Goal: Transaction & Acquisition: Obtain resource

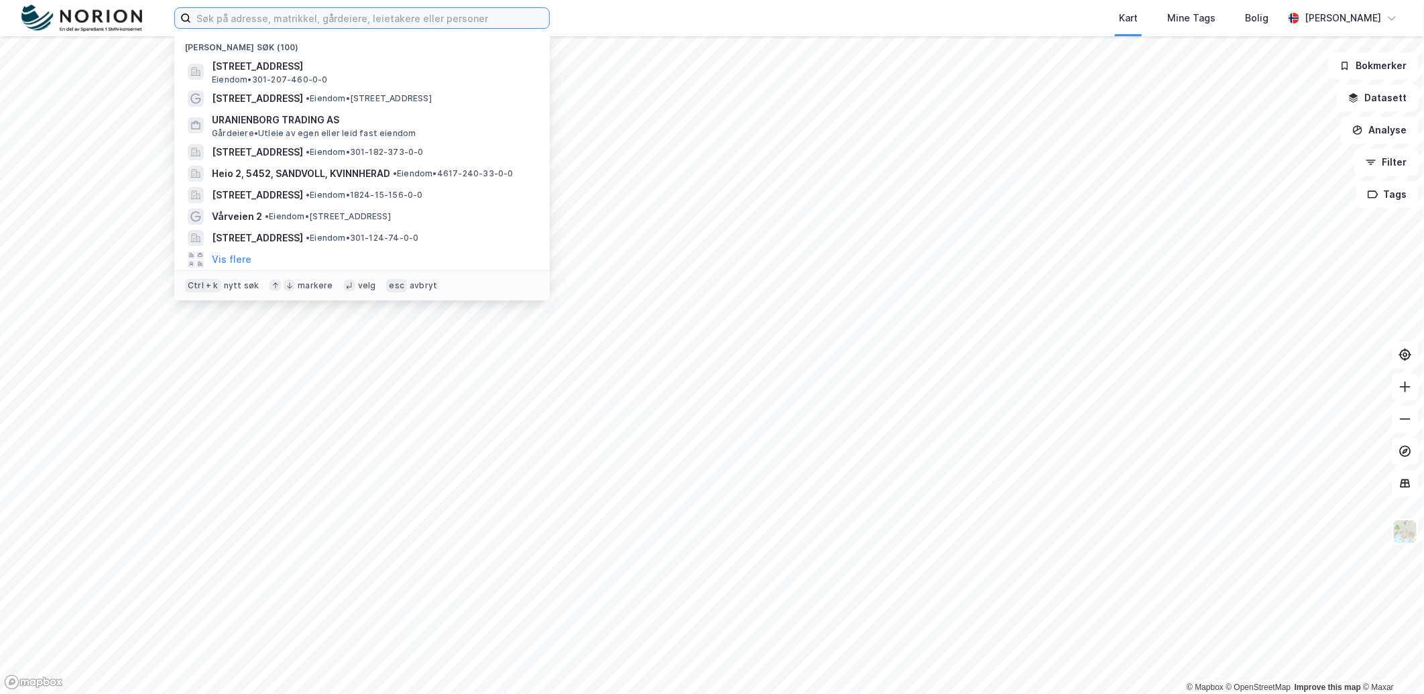
click at [255, 25] on input at bounding box center [370, 18] width 358 height 20
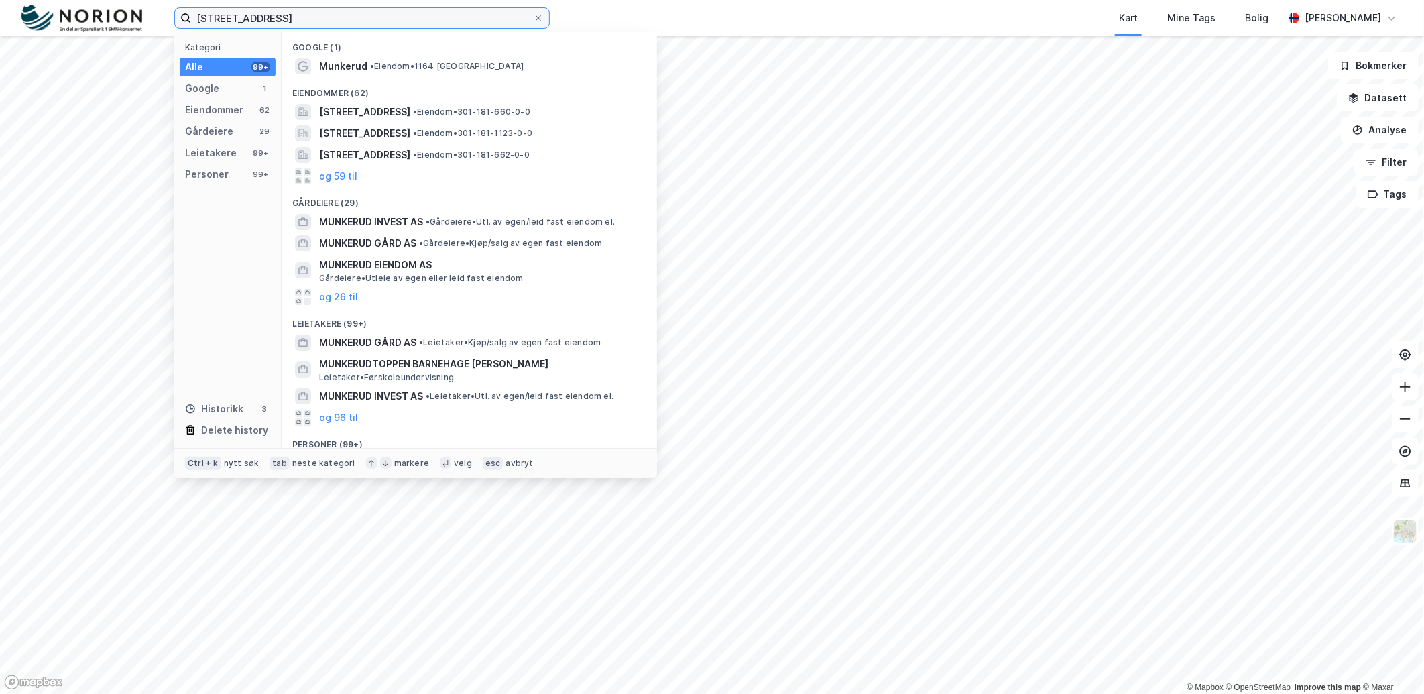
type input "[STREET_ADDRESS]"
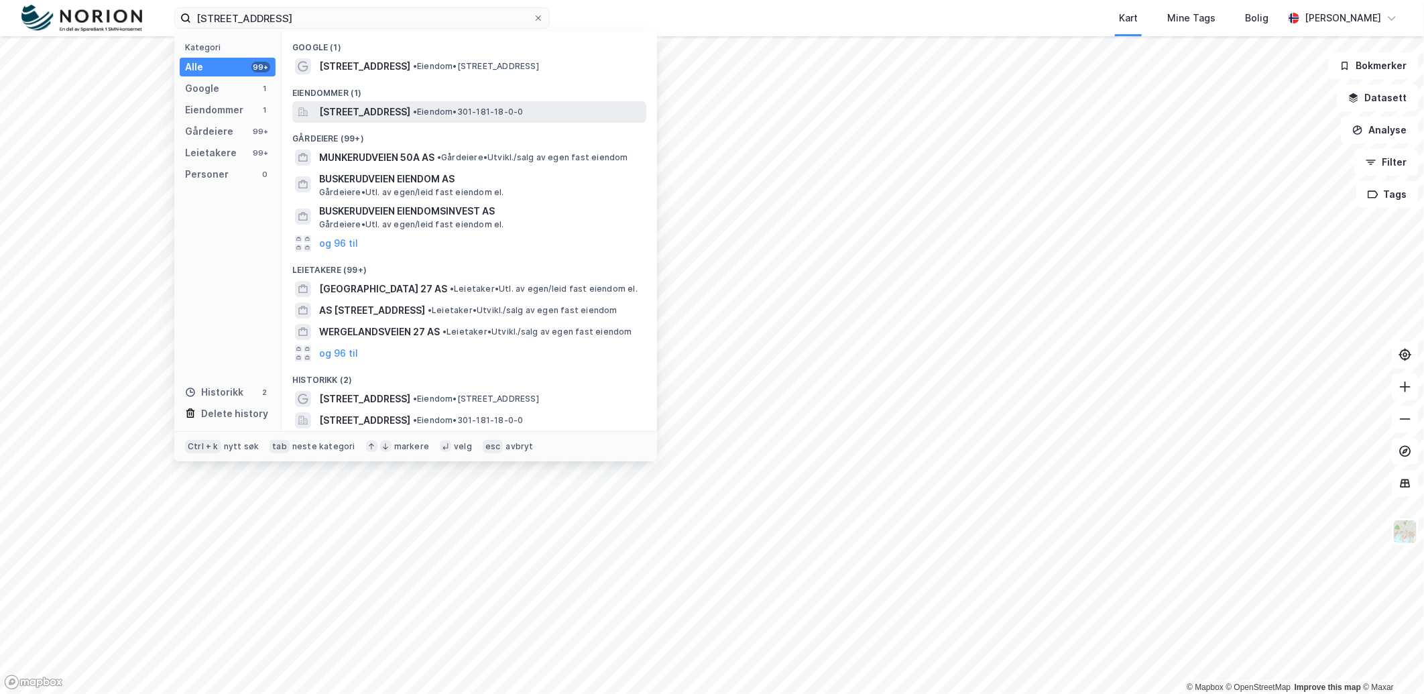
click at [356, 115] on span "[STREET_ADDRESS]" at bounding box center [364, 112] width 91 height 16
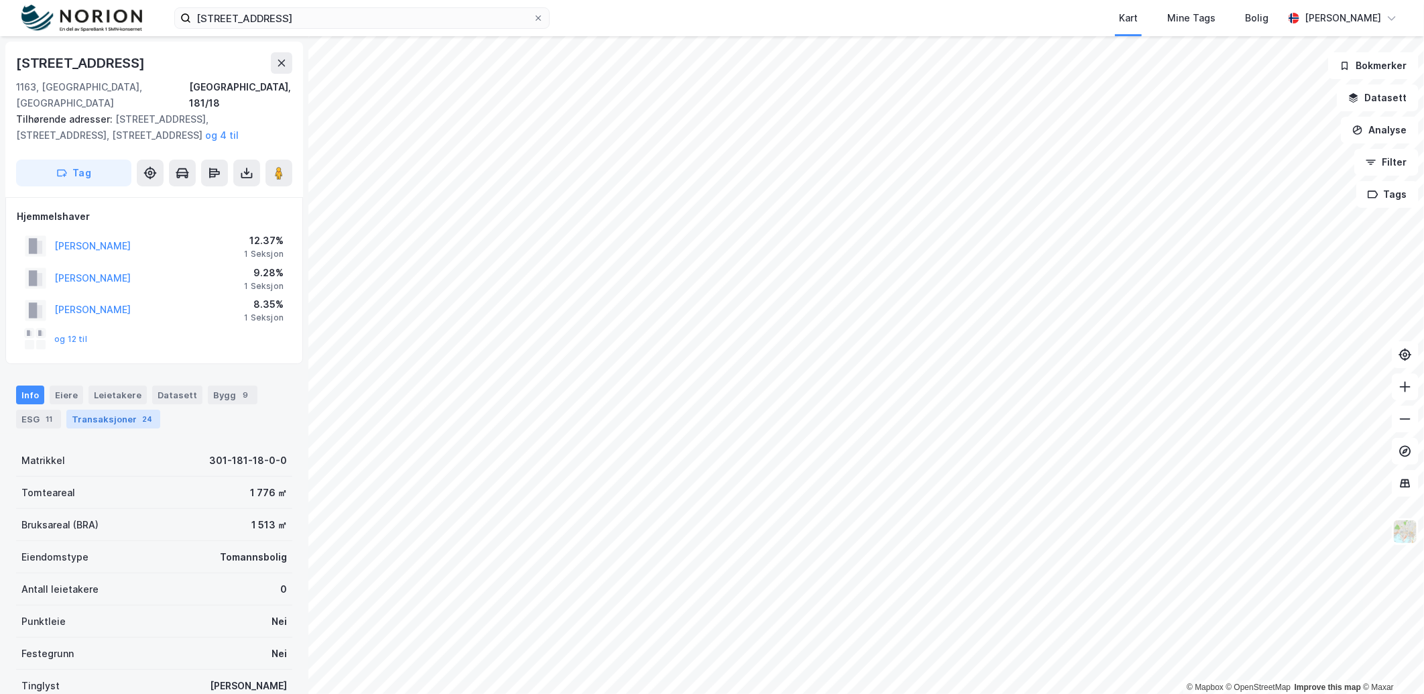
click at [121, 410] on div "Transaksjoner 24" at bounding box center [113, 419] width 94 height 19
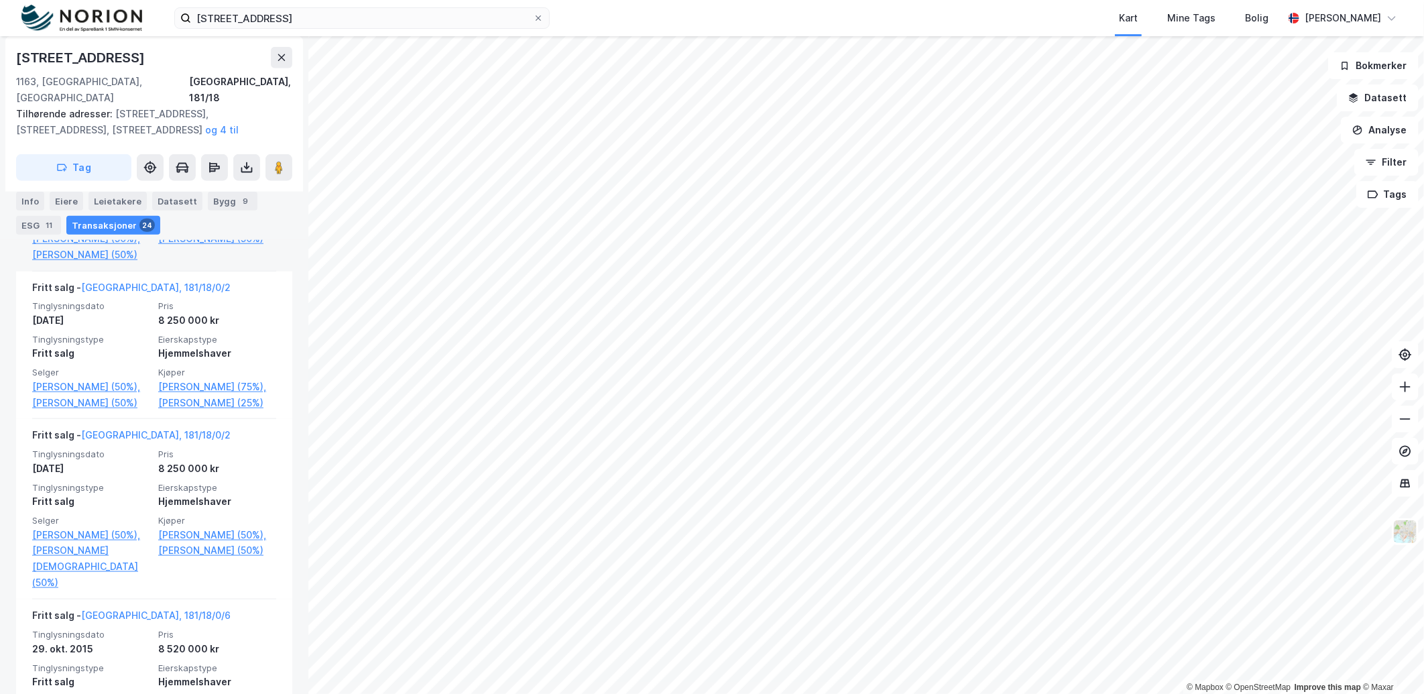
scroll to position [894, 0]
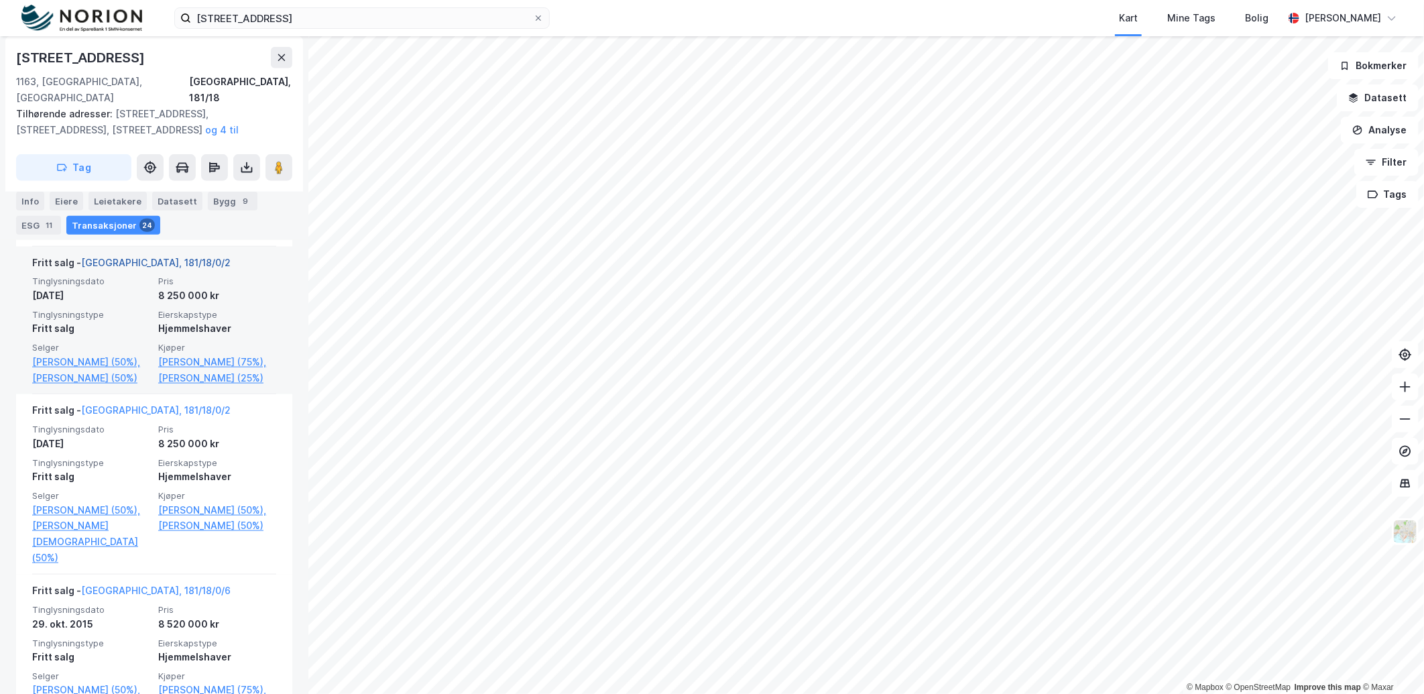
click at [116, 268] on link "[GEOGRAPHIC_DATA], 181/18/0/2" at bounding box center [156, 262] width 150 height 11
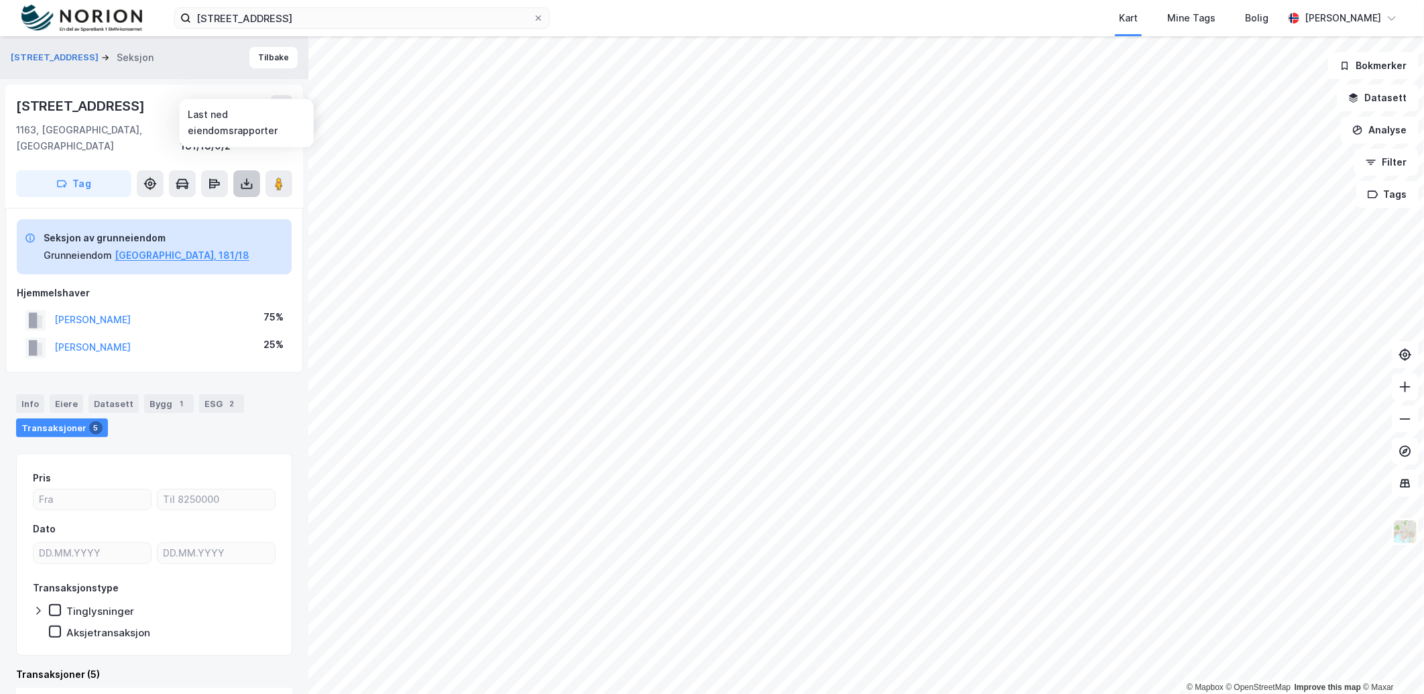
click at [249, 177] on icon at bounding box center [246, 183] width 13 height 13
click at [215, 205] on div "Last ned grunnbok" at bounding box center [181, 210] width 78 height 11
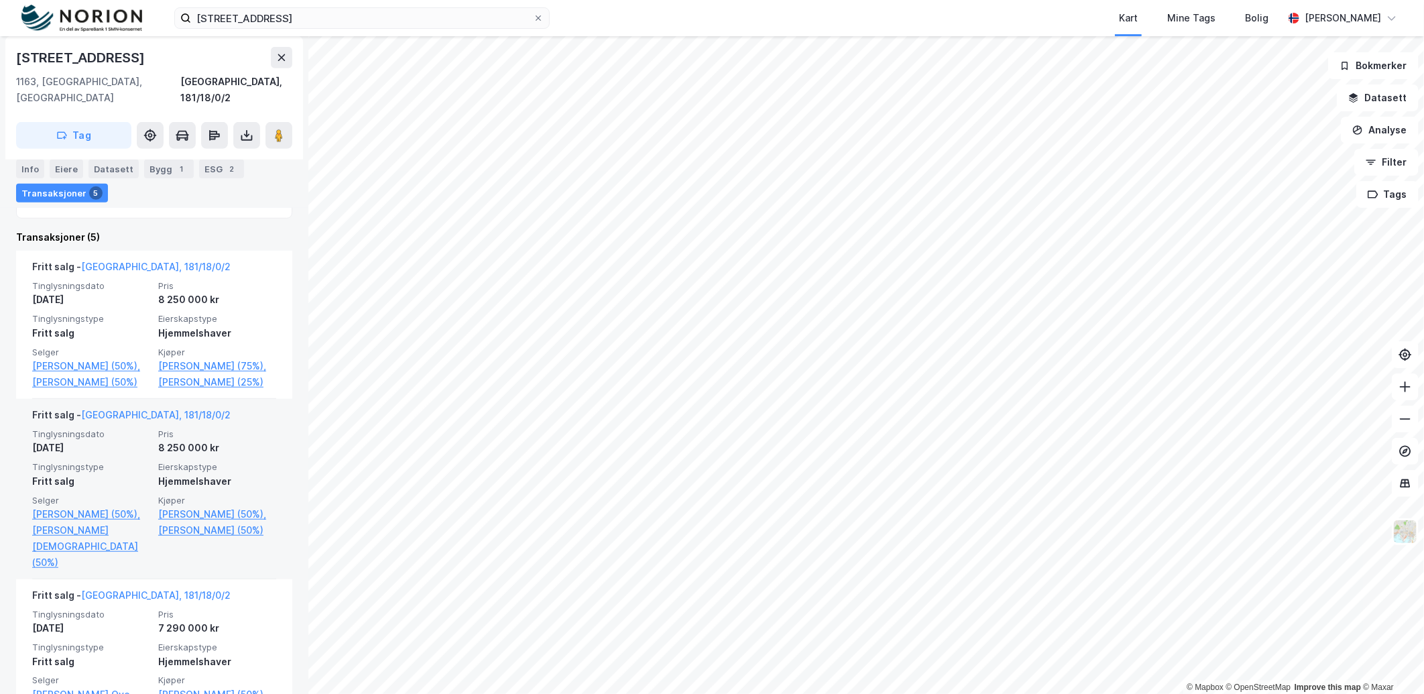
scroll to position [429, 0]
